Goal: Communication & Community: Share content

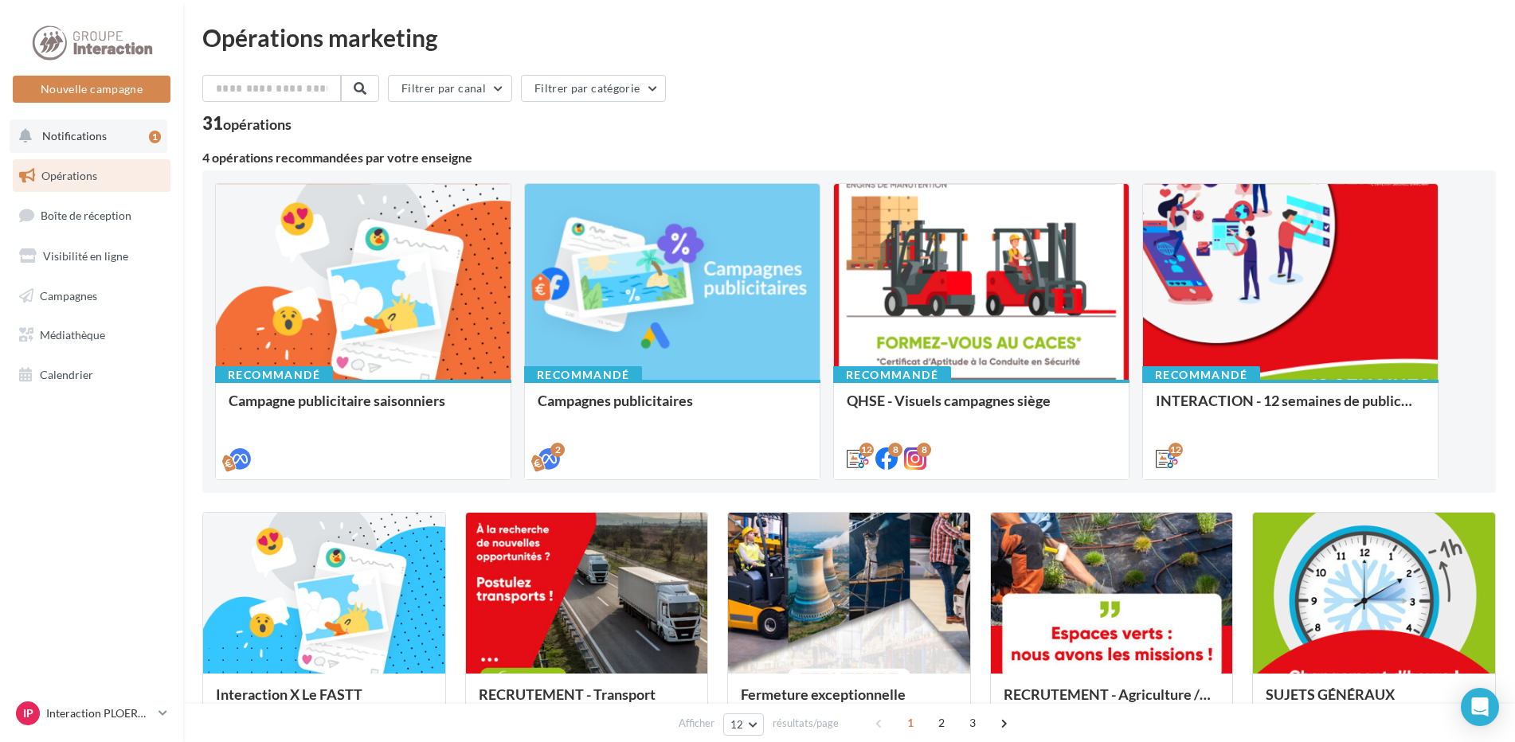
click at [76, 142] on span "Notifications" at bounding box center [74, 136] width 65 height 14
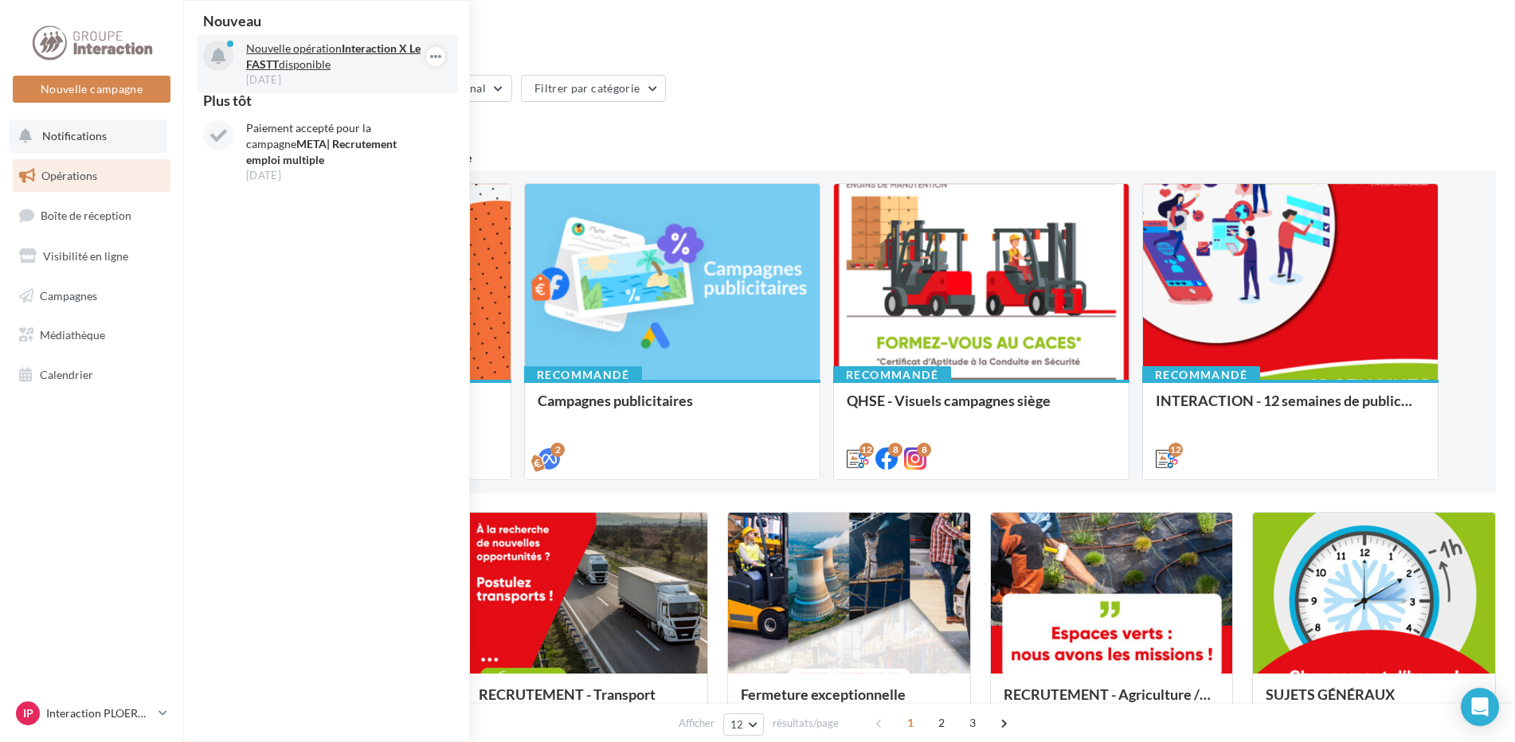
click at [276, 53] on p "Nouvelle opération Interaction X Le FASTT disponible" at bounding box center [338, 57] width 185 height 32
click at [260, 64] on strong "Interaction X Le FASTT" at bounding box center [333, 55] width 174 height 29
click at [219, 46] on div at bounding box center [218, 56] width 30 height 30
click at [407, 49] on strong "Interaction X Le FASTT" at bounding box center [333, 55] width 174 height 29
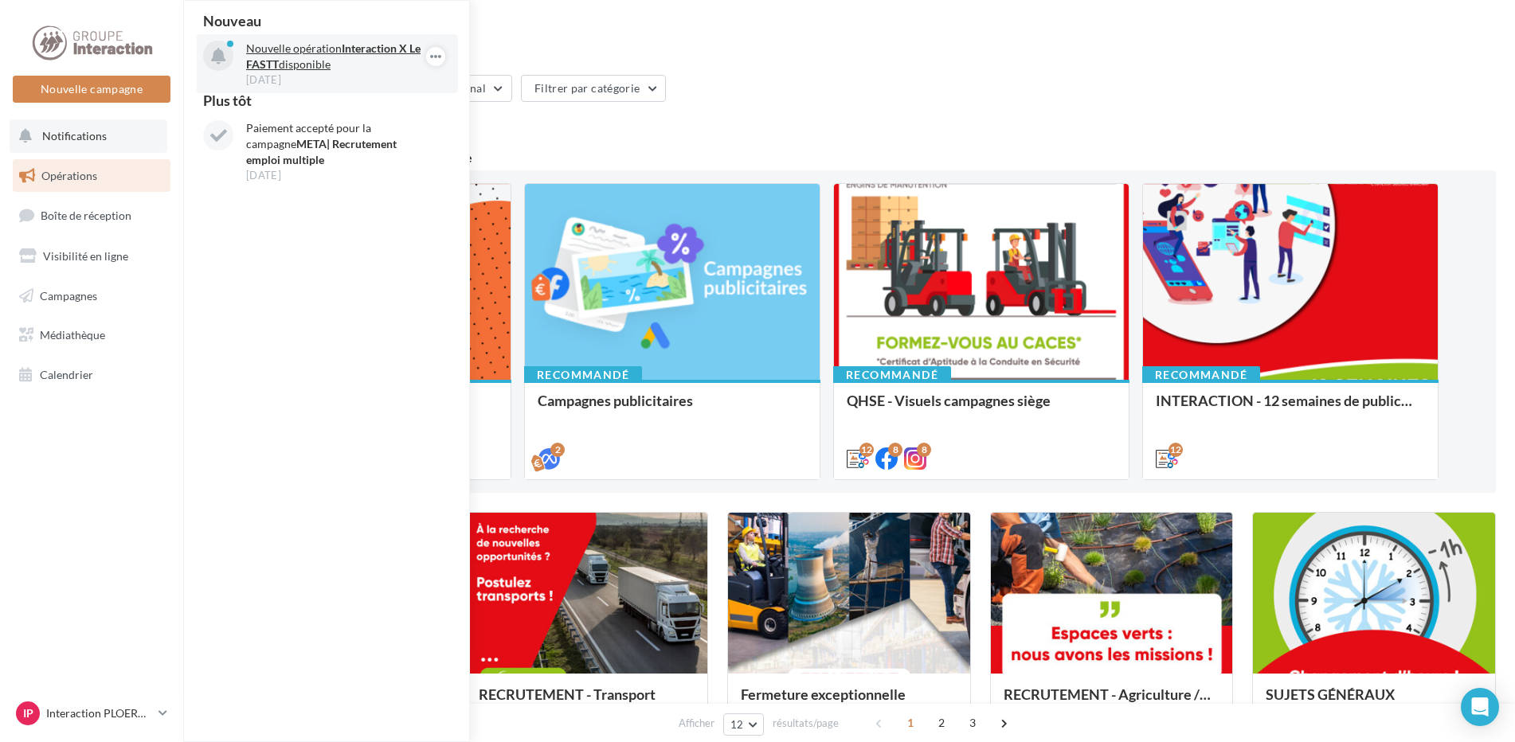
click at [407, 49] on strong "Interaction X Le FASTT" at bounding box center [333, 55] width 174 height 29
click at [885, 104] on div "Filtrer par canal Filtrer par catégorie" at bounding box center [848, 91] width 1293 height 33
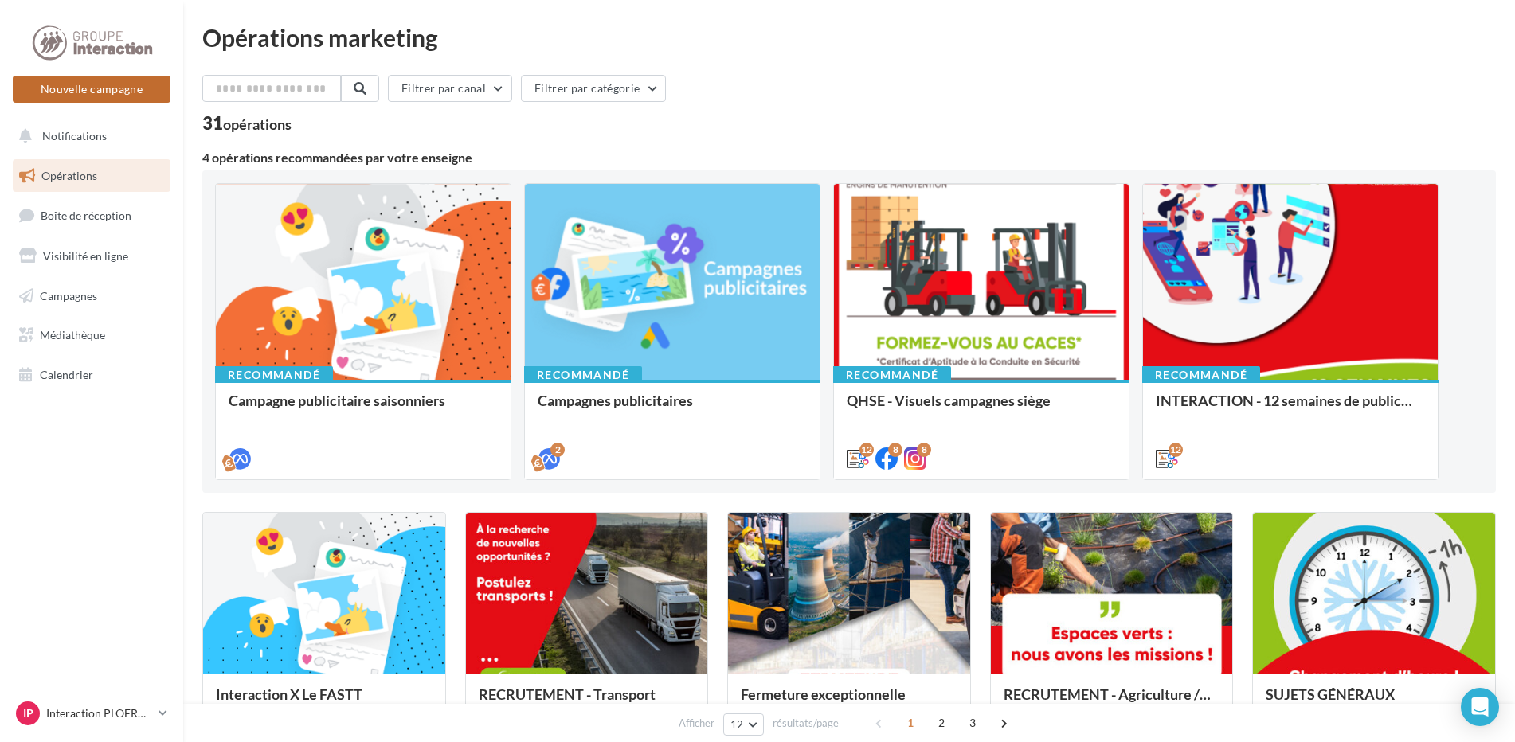
click at [79, 92] on button "Nouvelle campagne" at bounding box center [92, 89] width 158 height 27
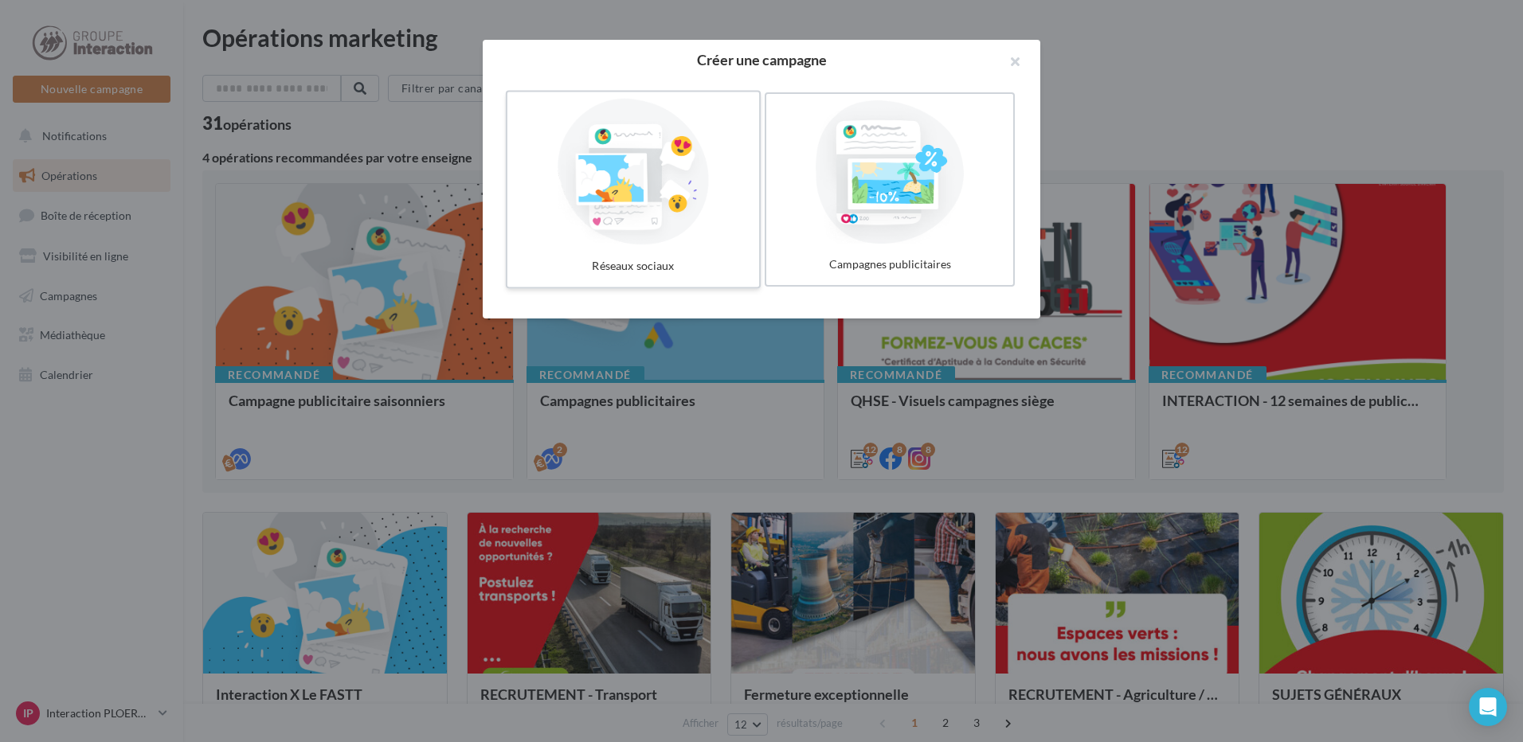
click at [742, 198] on div at bounding box center [633, 172] width 239 height 147
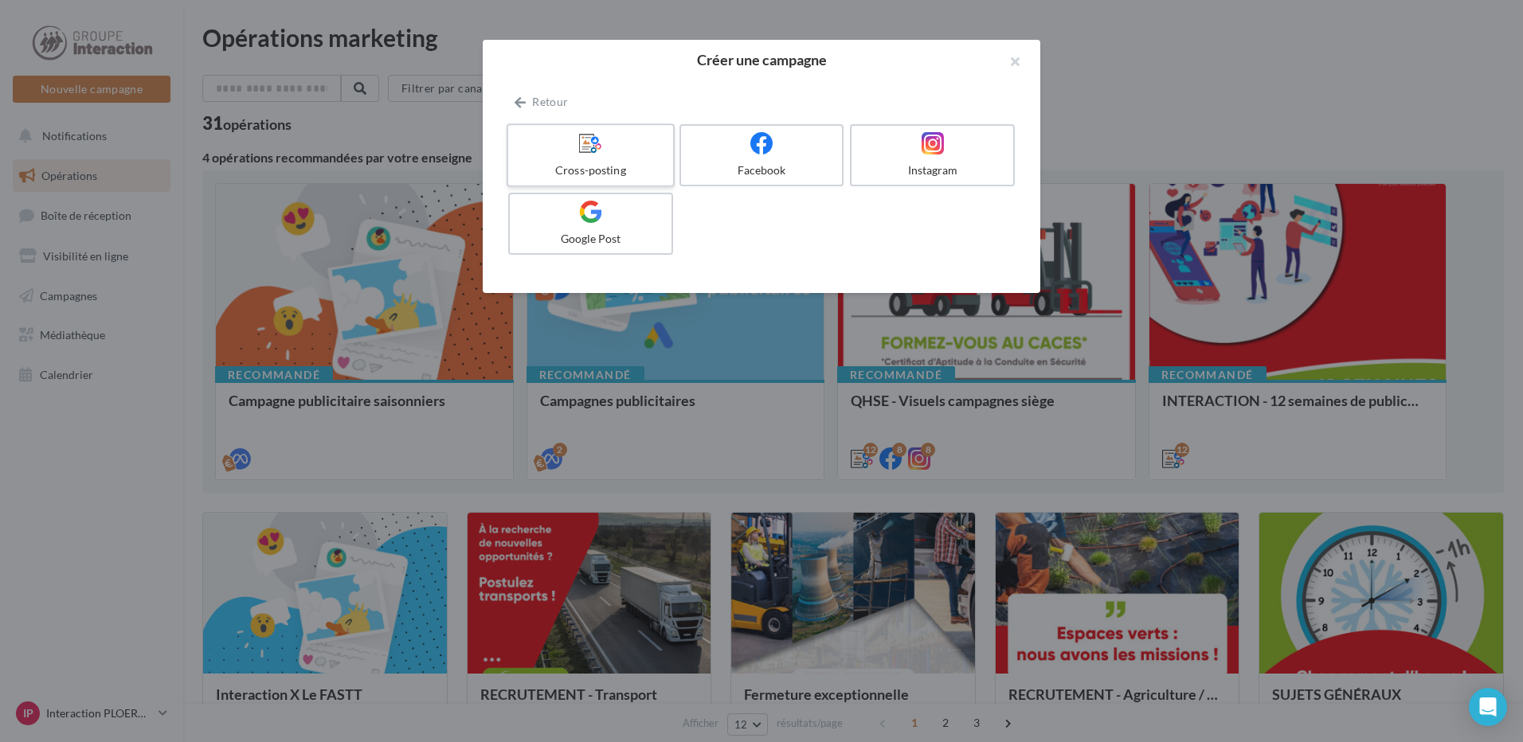
click at [564, 163] on div "Cross-posting" at bounding box center [589, 170] width 151 height 16
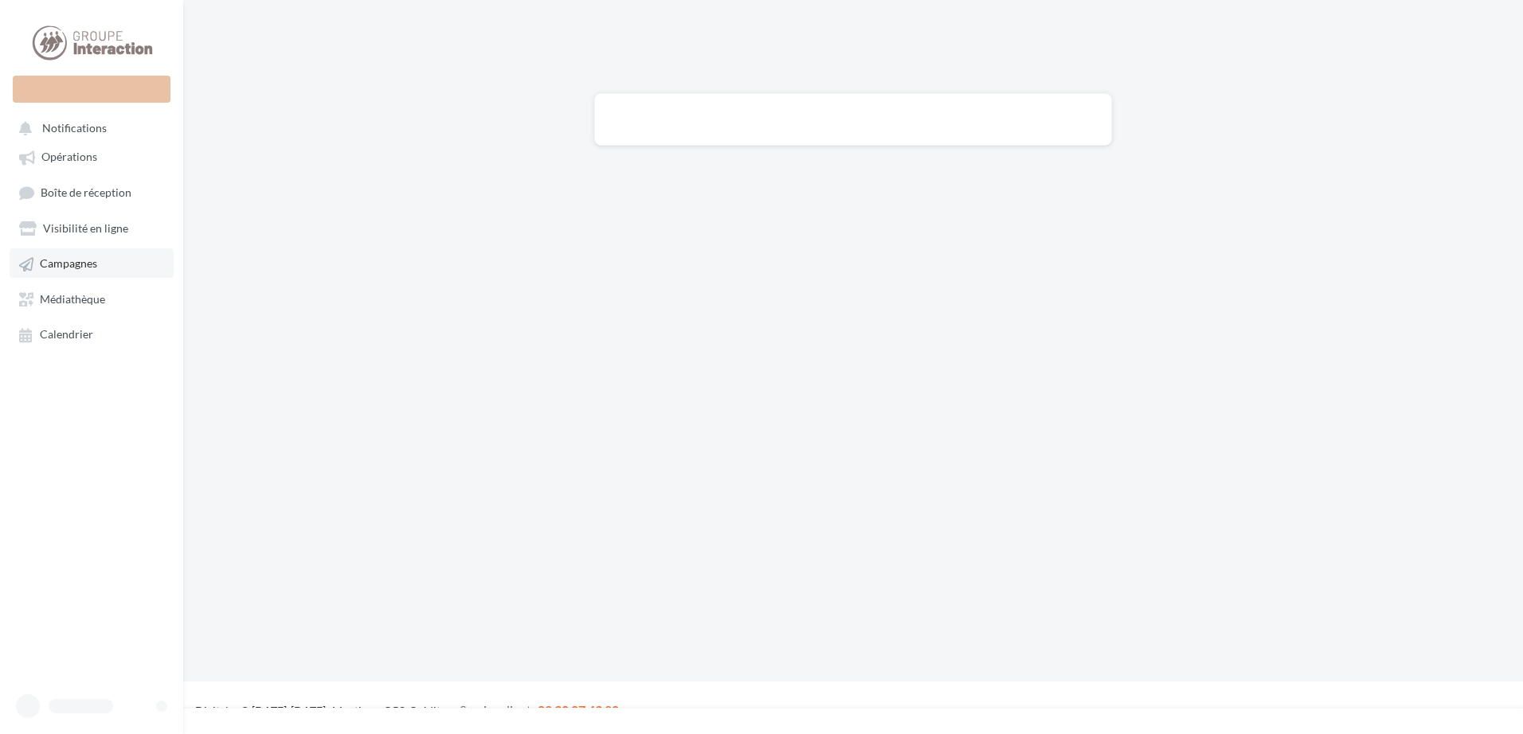
click at [72, 260] on ul "Opérations Boîte de réception Visibilité en ligne Campagnes Médiathèque Calendr…" at bounding box center [91, 244] width 170 height 219
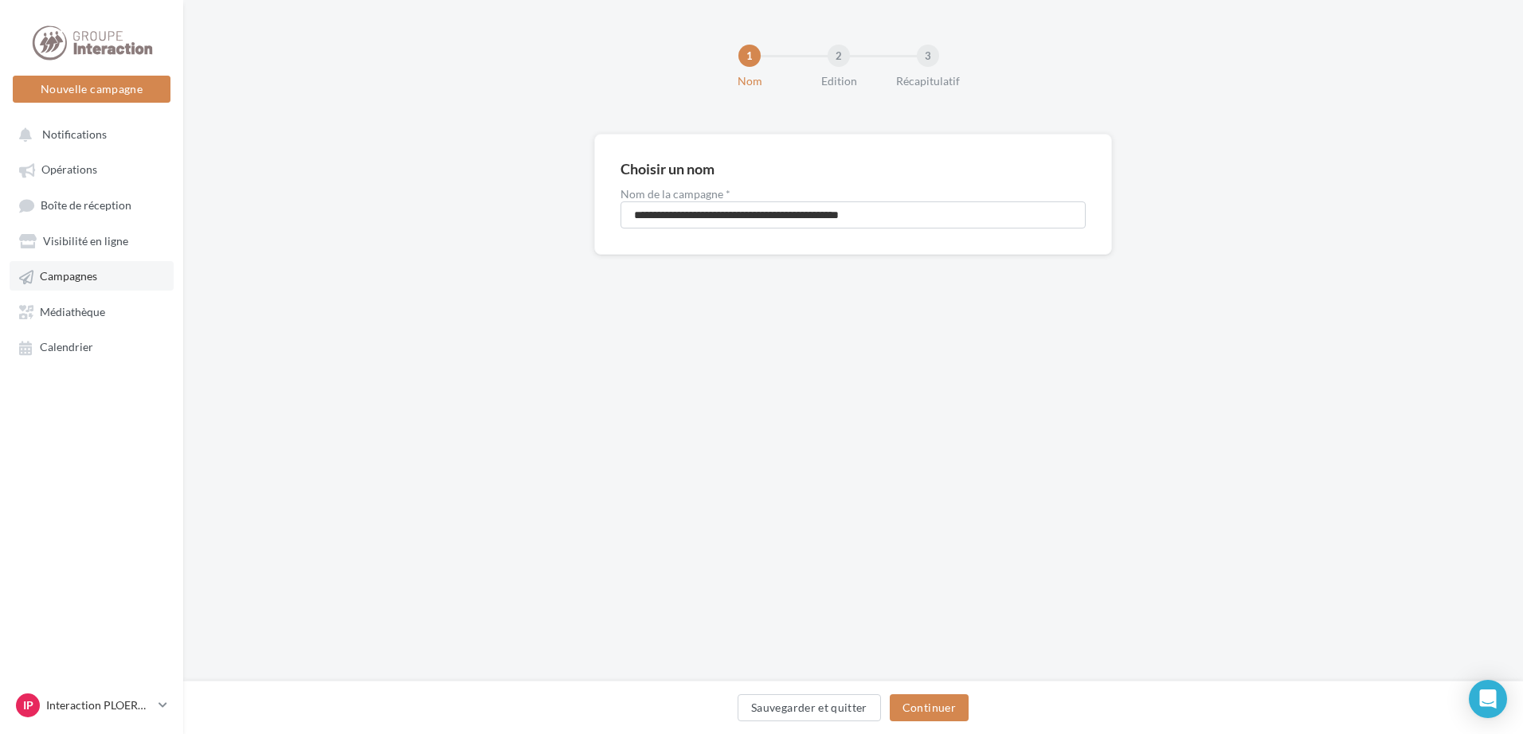
click at [80, 278] on span "Campagnes" at bounding box center [68, 277] width 57 height 14
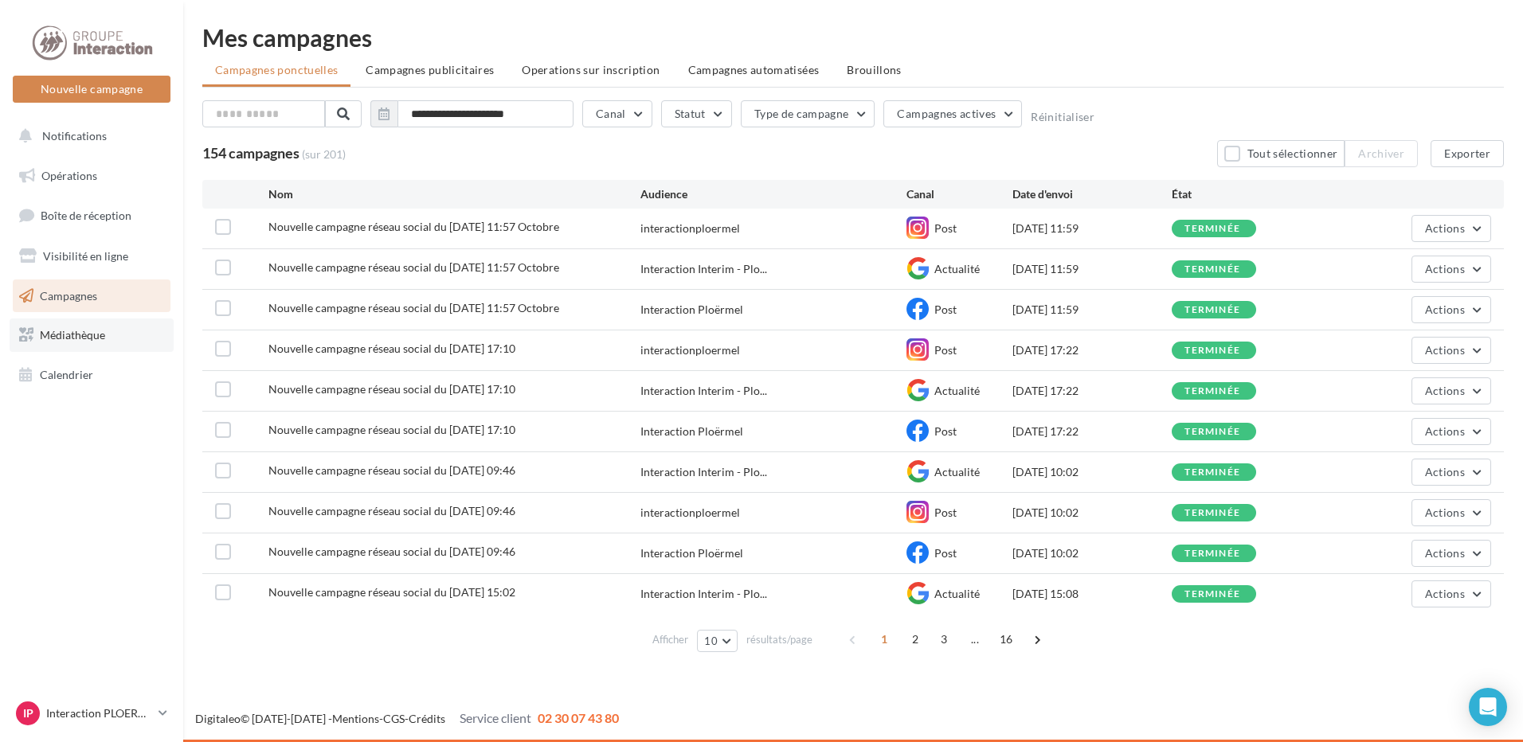
click at [61, 337] on span "Médiathèque" at bounding box center [72, 335] width 65 height 14
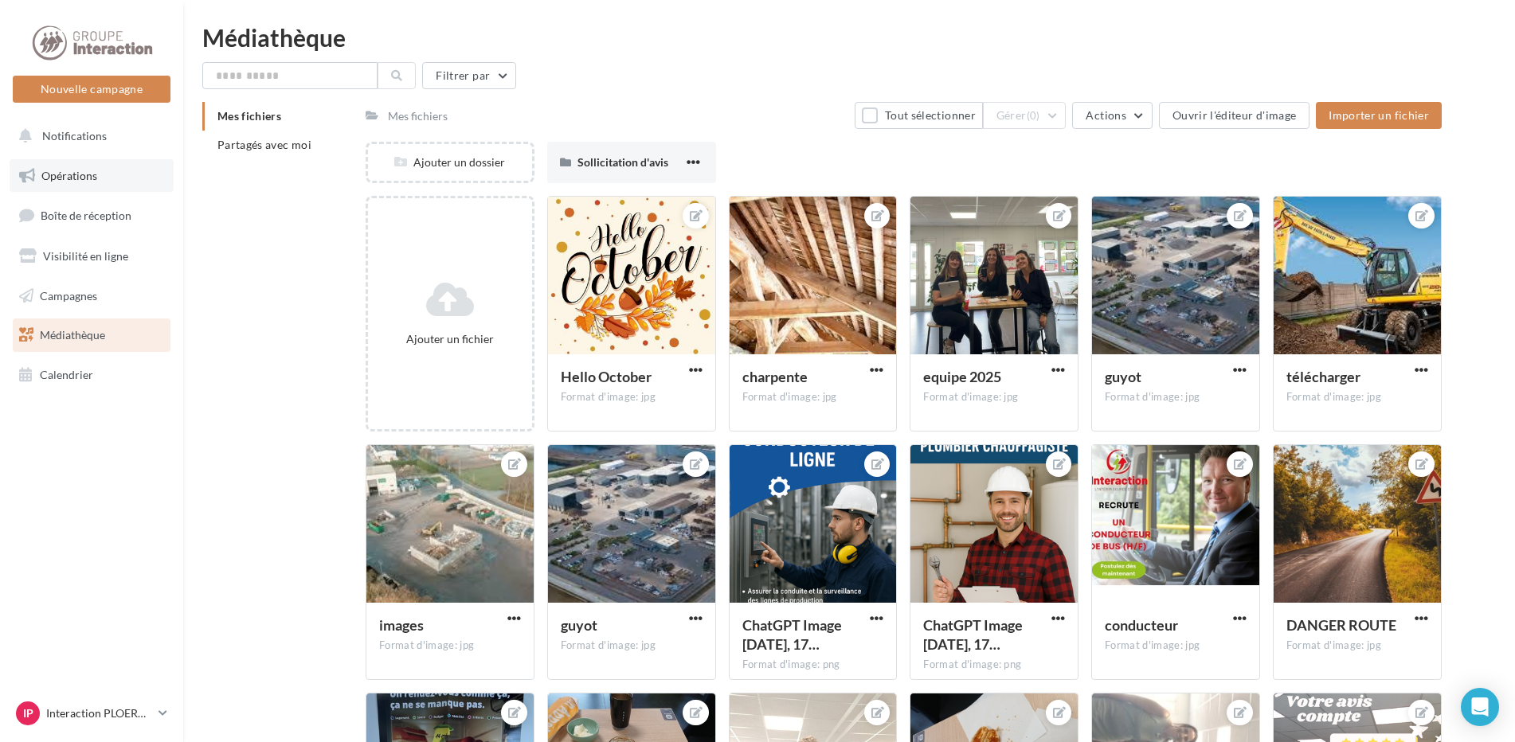
click at [102, 176] on link "Opérations" at bounding box center [92, 175] width 164 height 33
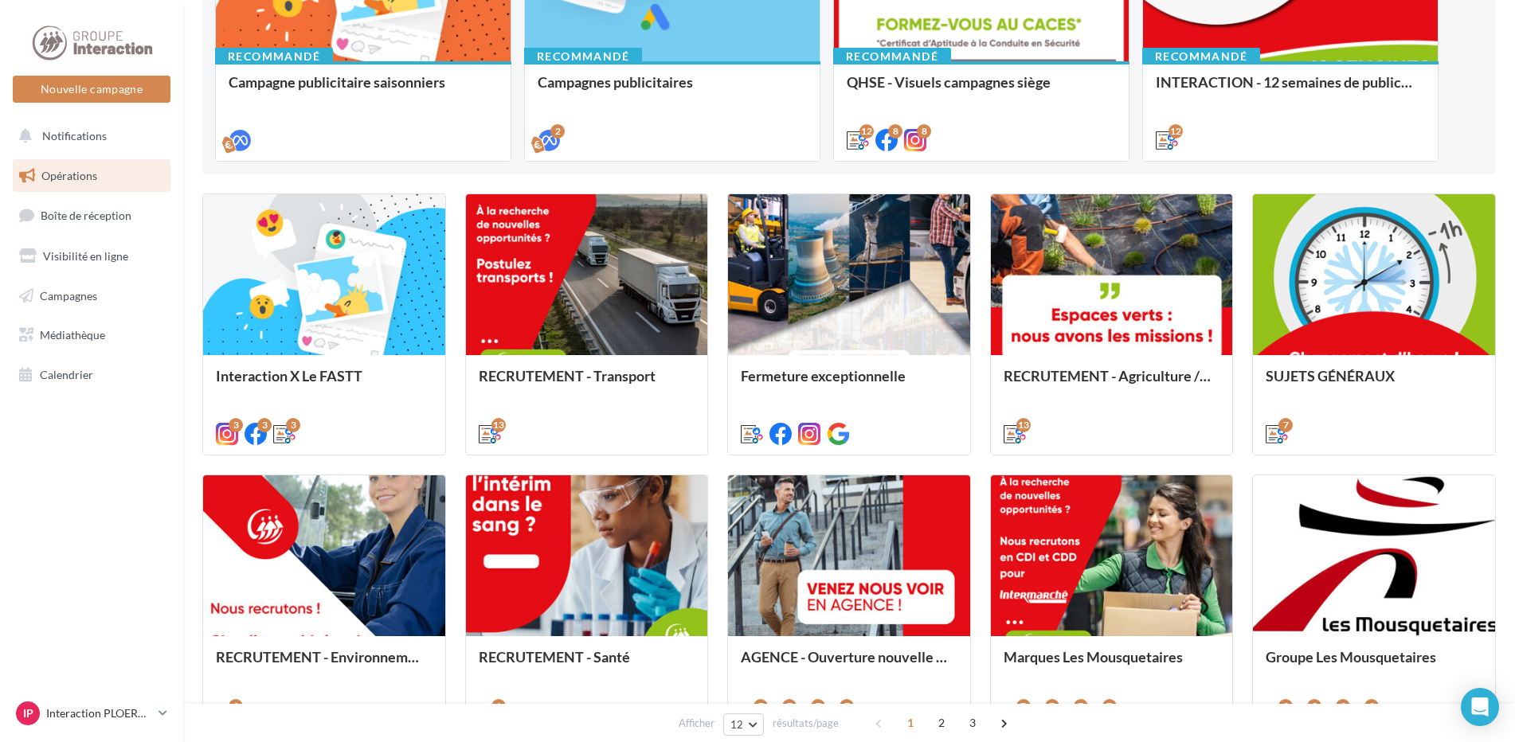
scroll to position [726, 0]
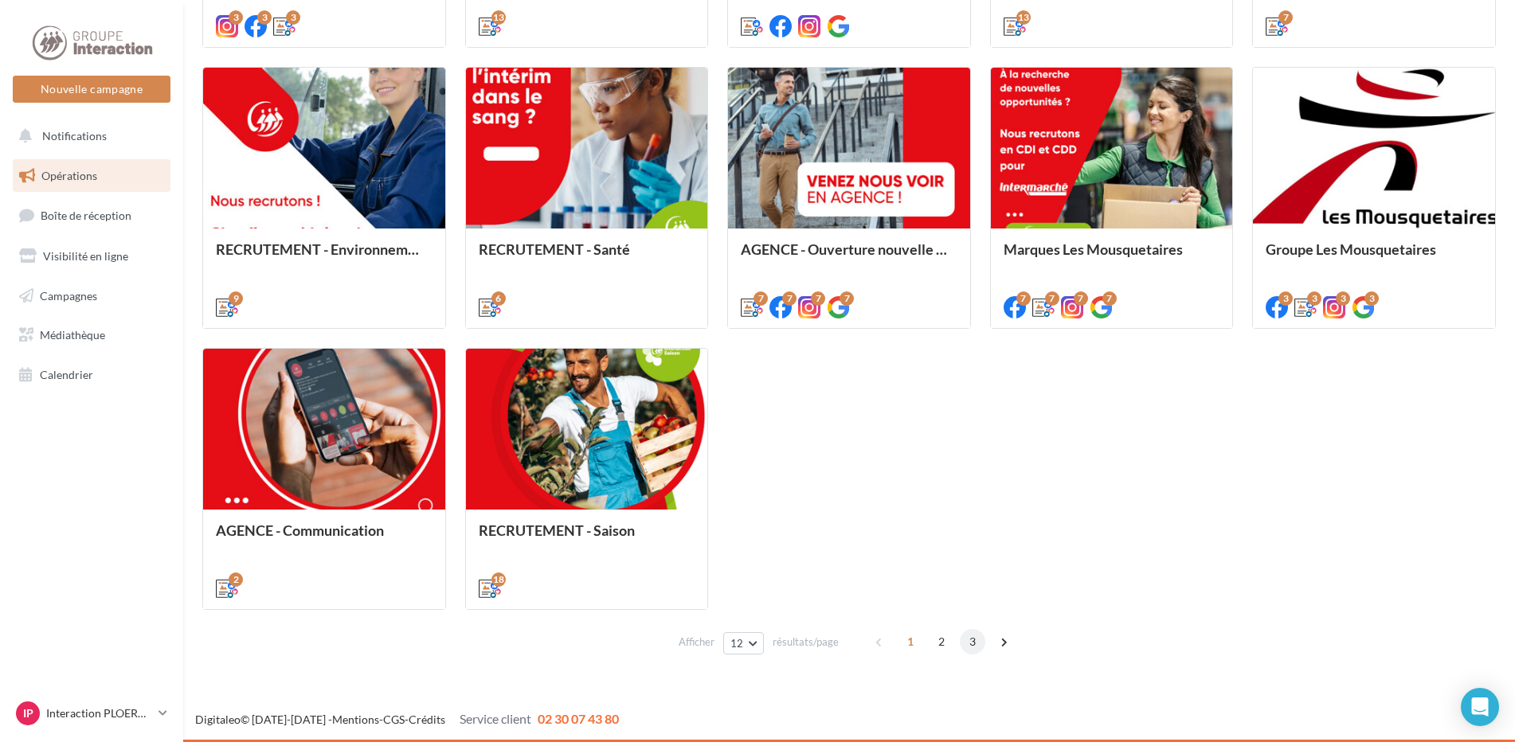
click at [970, 645] on span "3" at bounding box center [972, 641] width 25 height 25
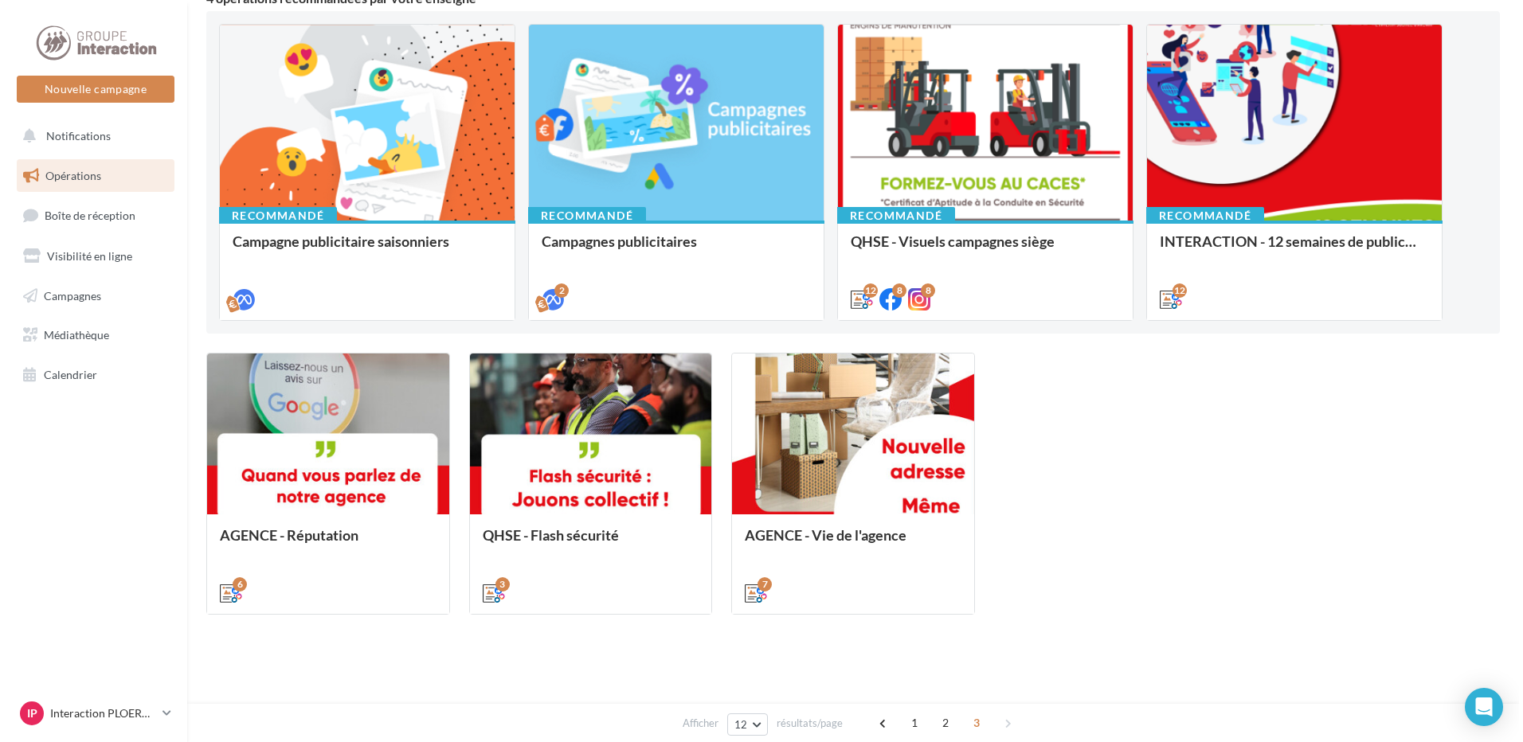
scroll to position [0, 0]
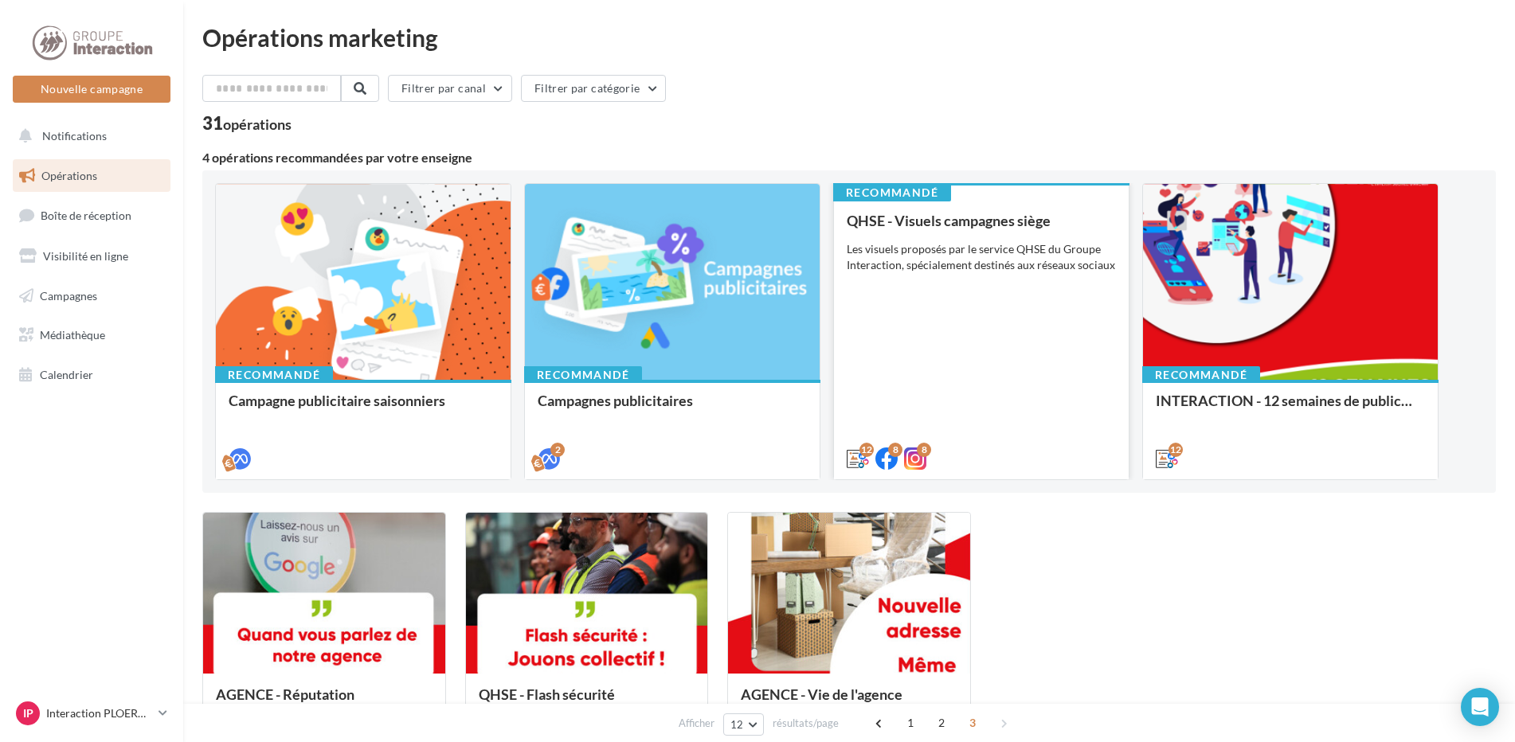
click at [1007, 327] on div "QHSE - Visuels campagnes siège Les visuels proposés par le service QHSE du Grou…" at bounding box center [981, 339] width 269 height 252
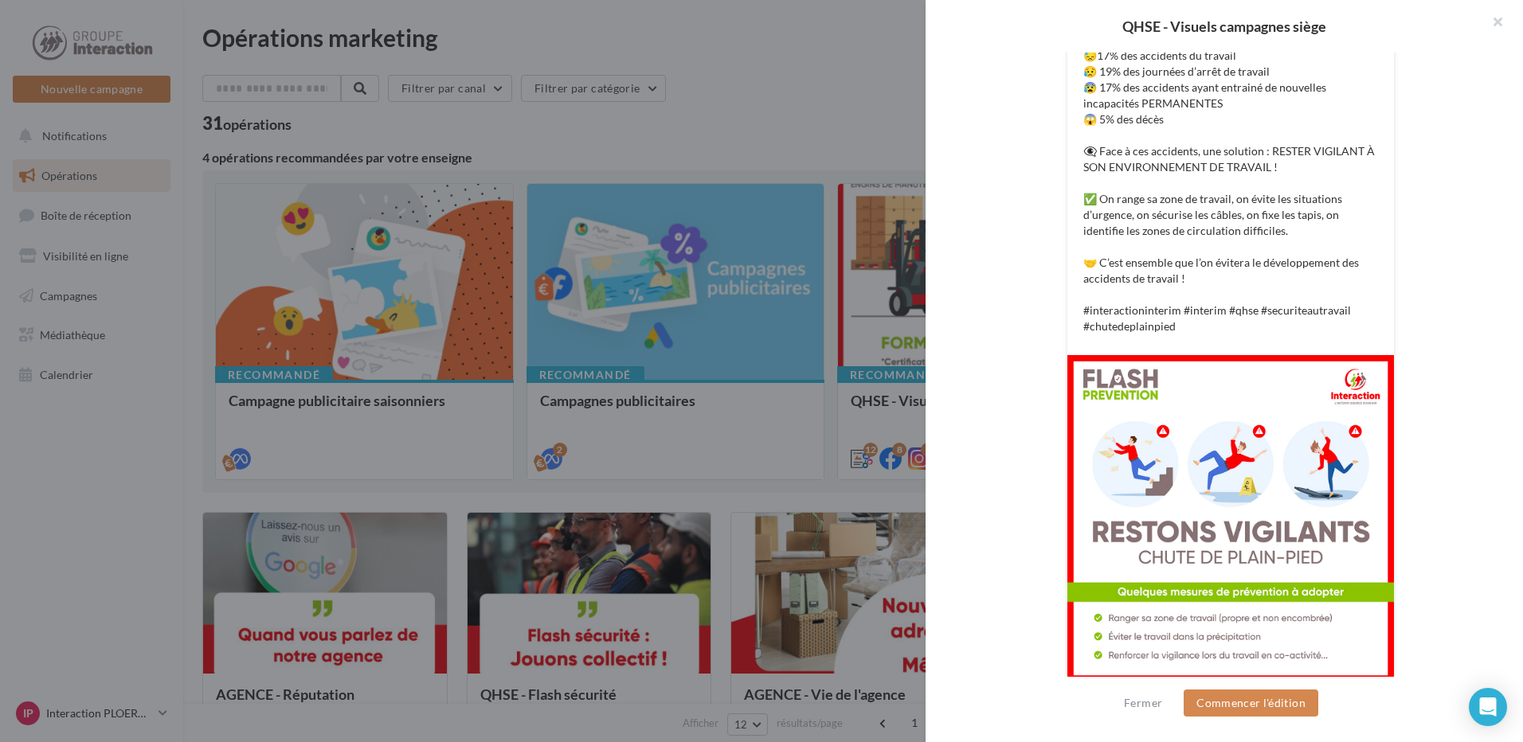
scroll to position [490, 0]
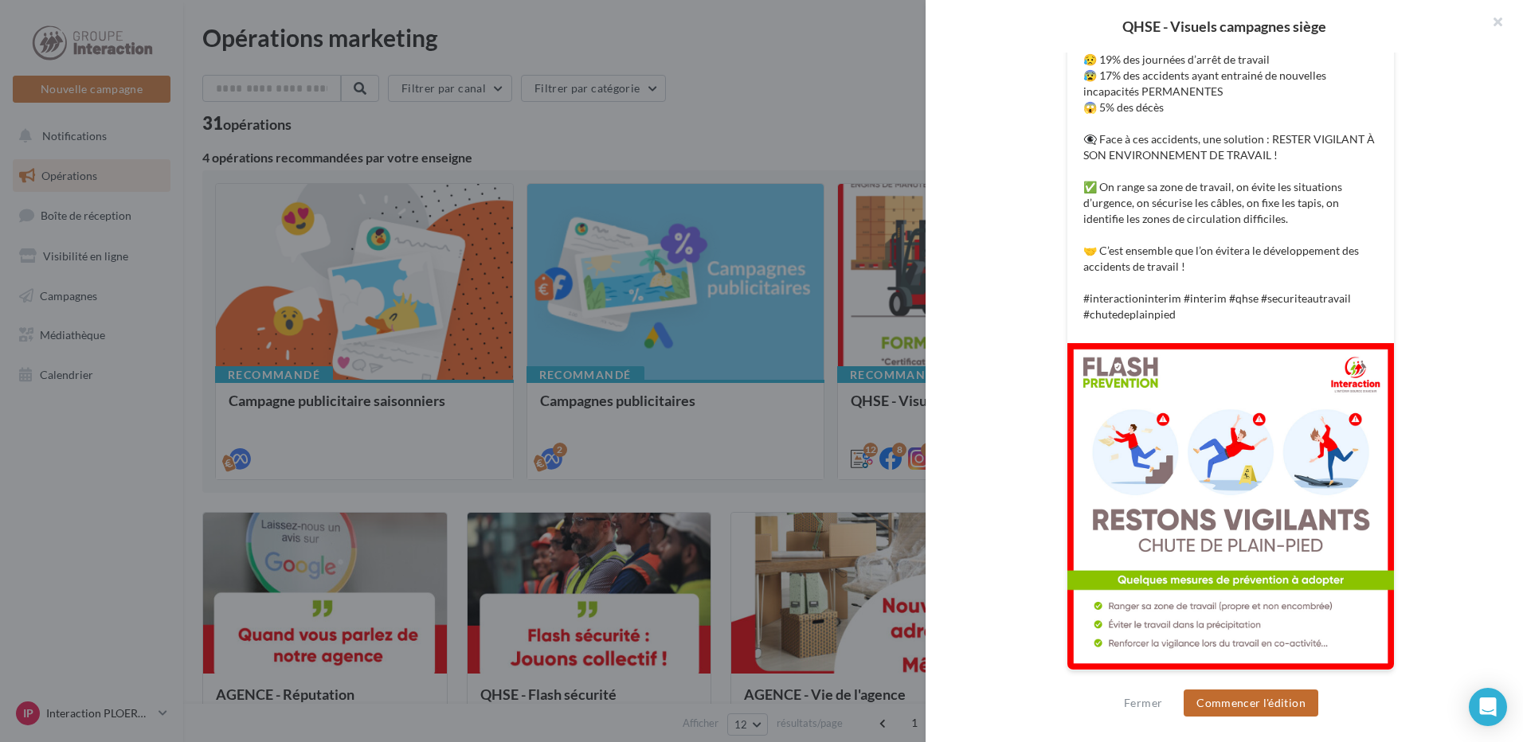
click at [1251, 702] on button "Commencer l'édition" at bounding box center [1250, 703] width 135 height 27
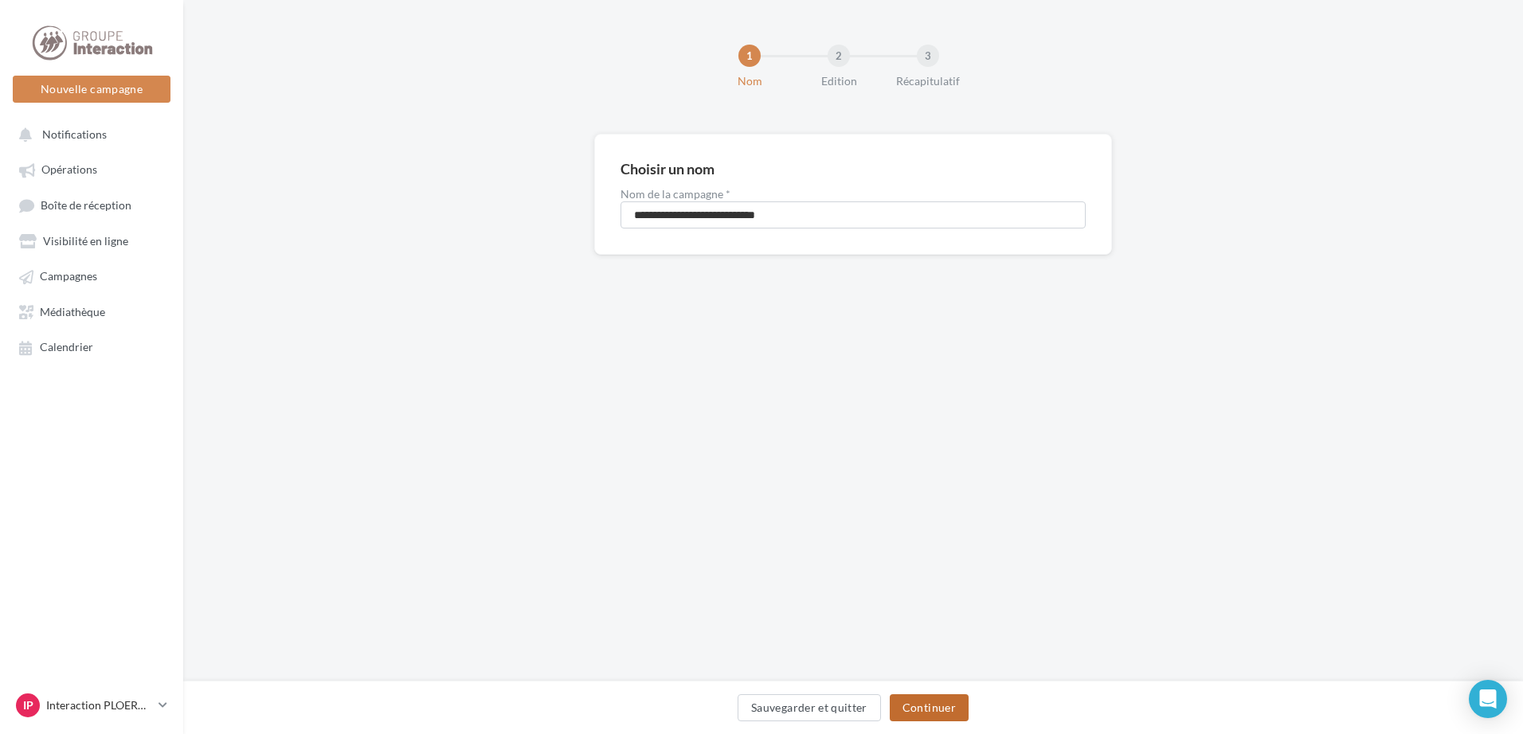
click at [927, 713] on button "Continuer" at bounding box center [929, 707] width 79 height 27
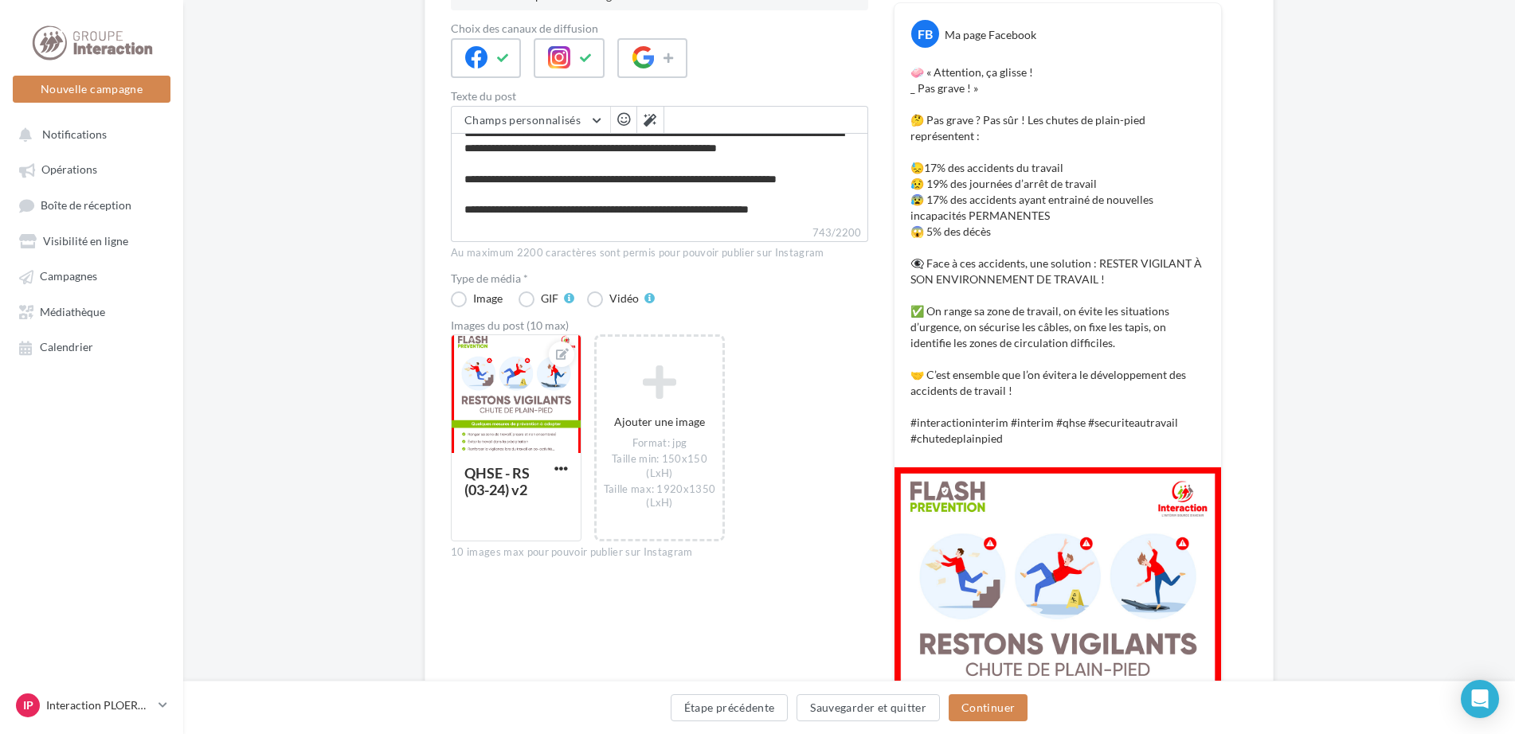
scroll to position [453, 0]
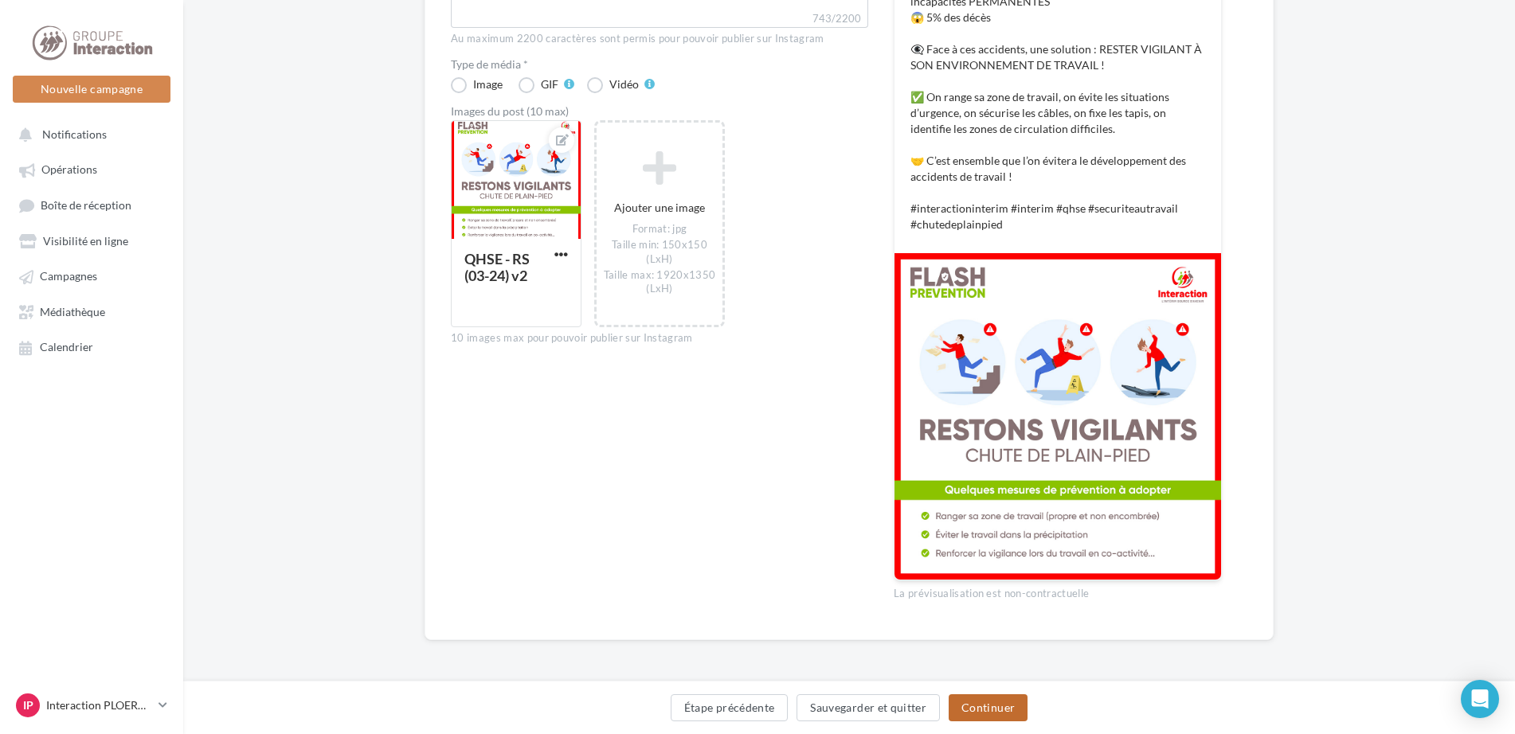
click at [970, 710] on button "Continuer" at bounding box center [987, 707] width 79 height 27
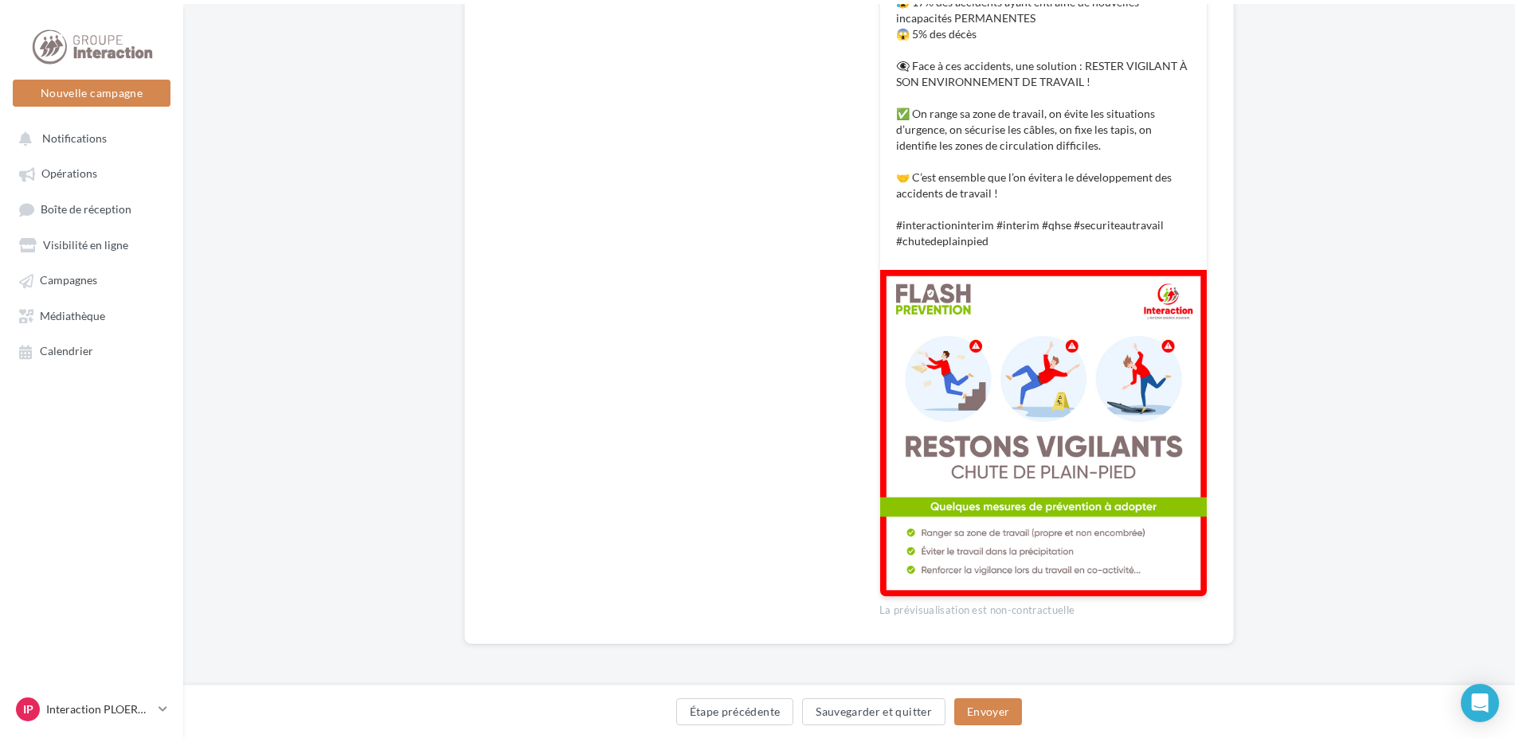
scroll to position [0, 0]
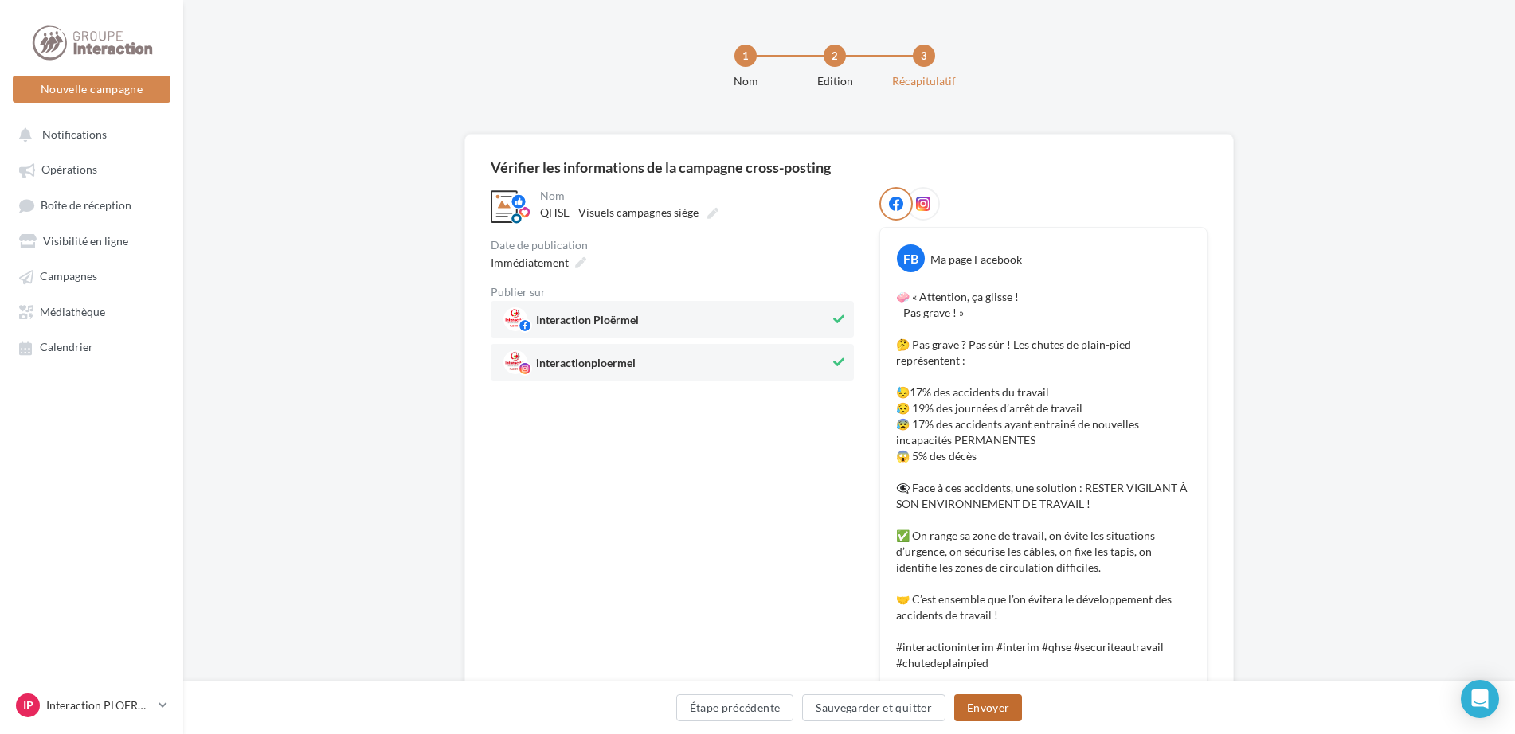
click at [997, 708] on button "Envoyer" at bounding box center [988, 707] width 68 height 27
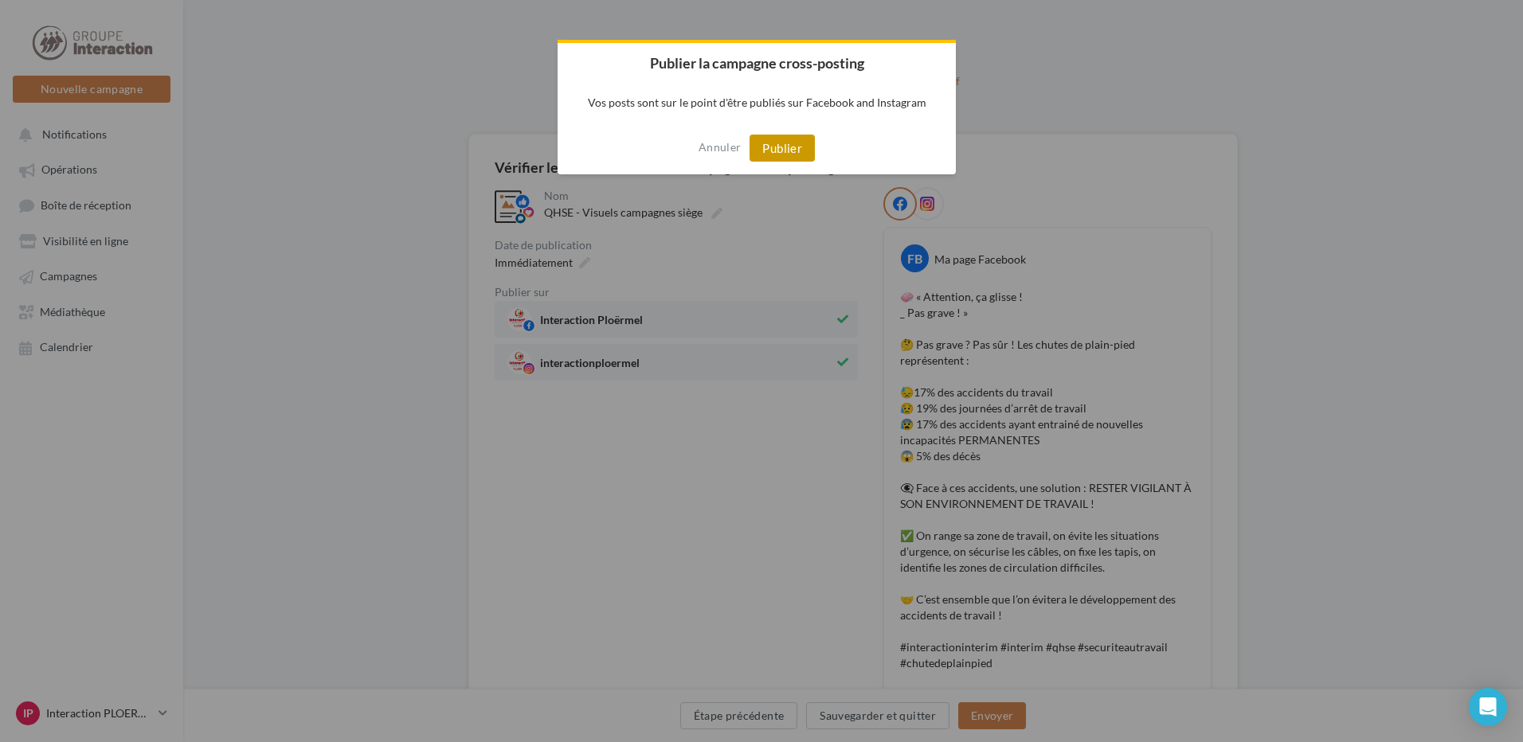
click at [781, 145] on button "Publier" at bounding box center [781, 148] width 65 height 27
